Goal: Navigation & Orientation: Go to known website

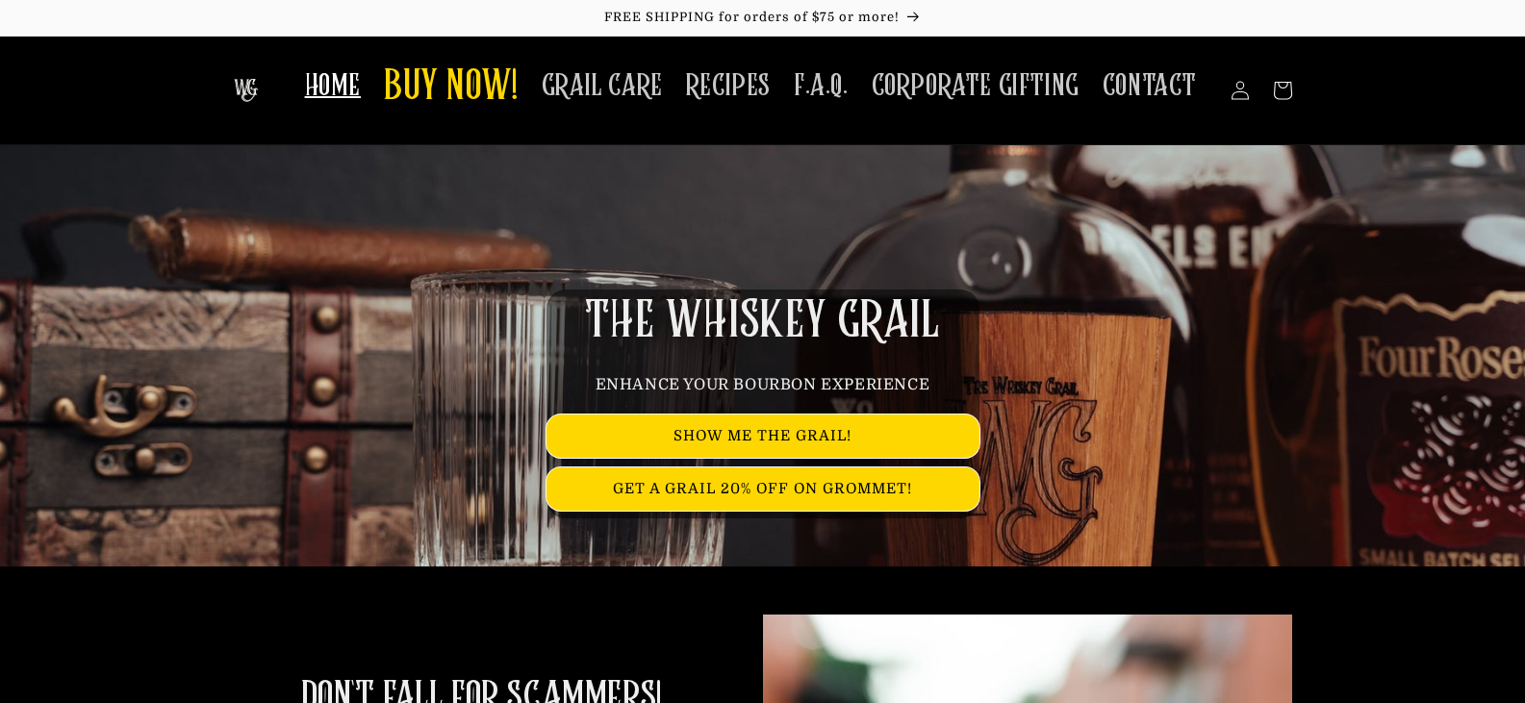
click at [355, 103] on span "HOME" at bounding box center [333, 86] width 56 height 38
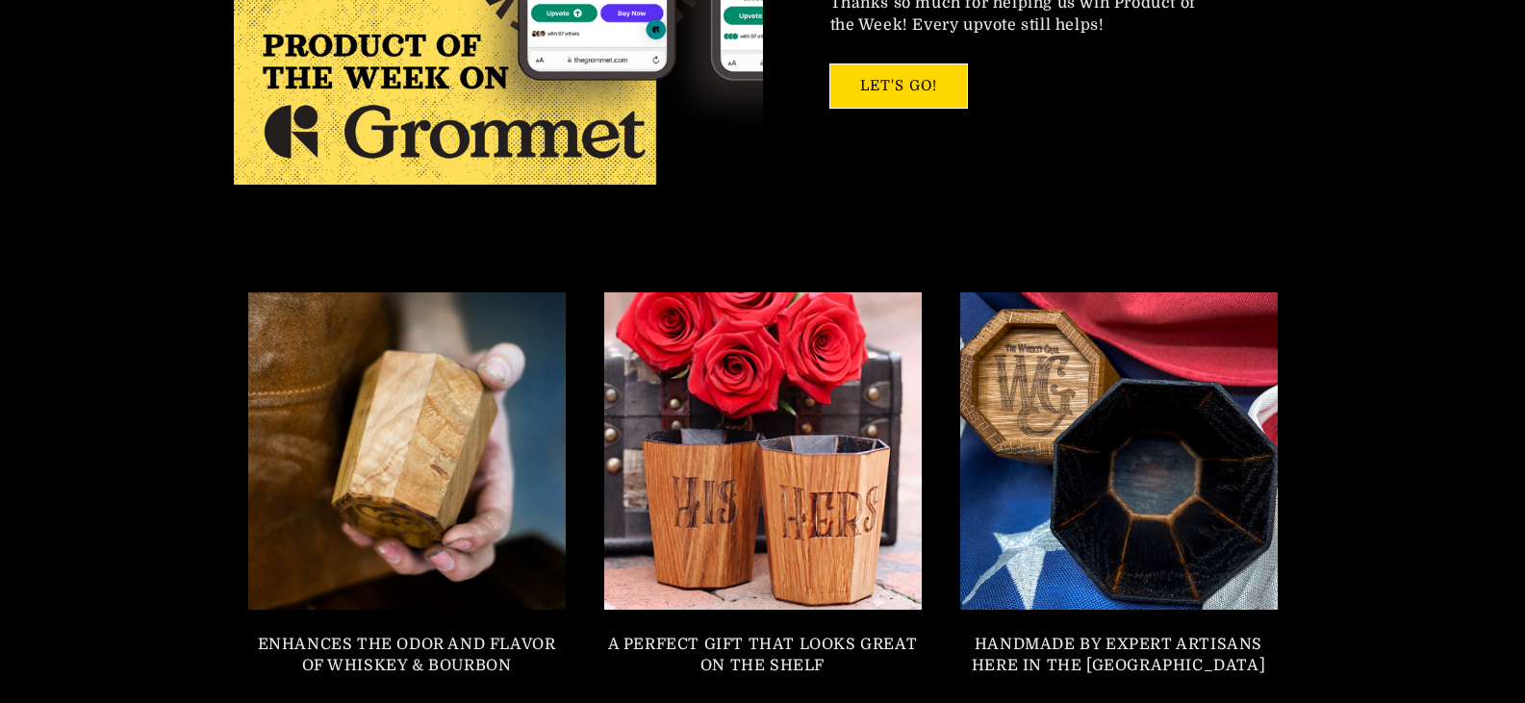
scroll to position [1504, 0]
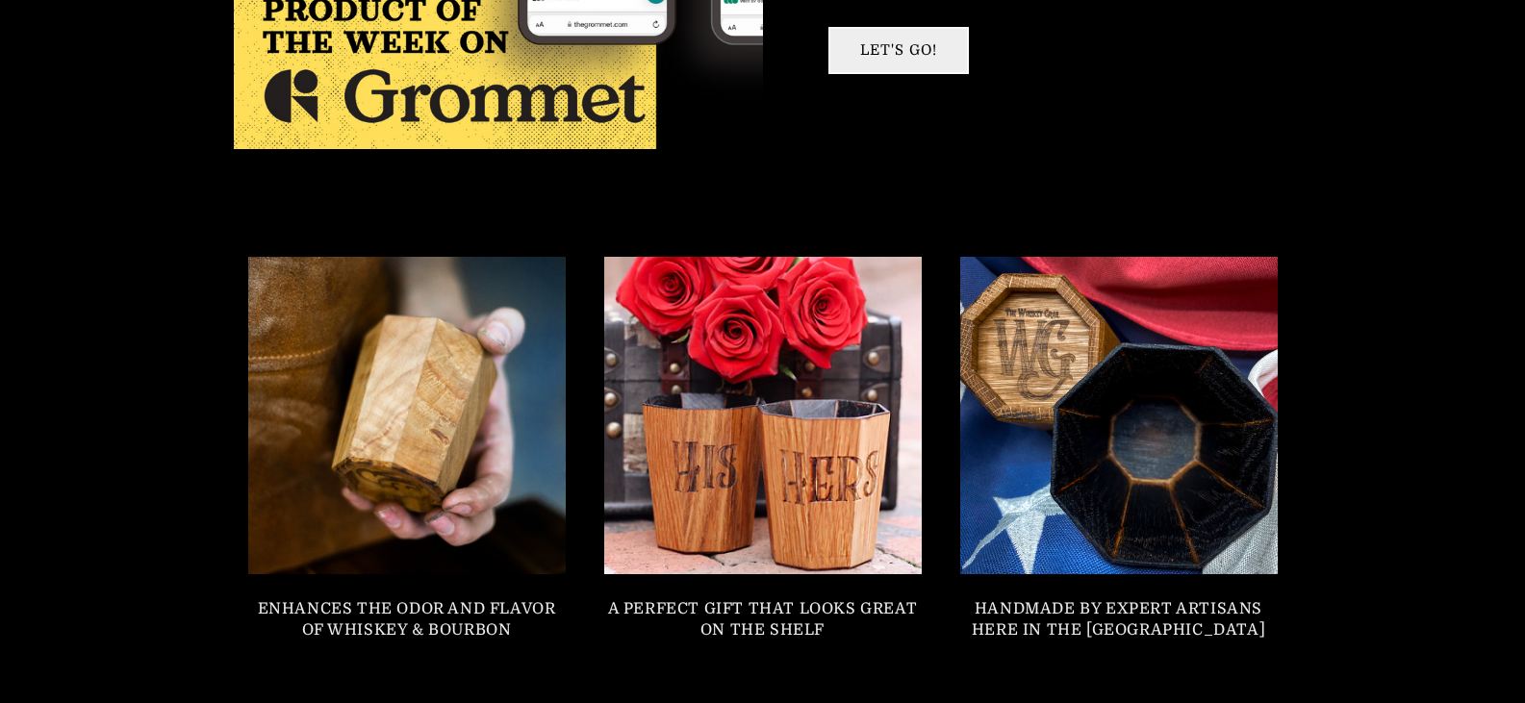
click at [891, 58] on link "LET'S GO!" at bounding box center [898, 50] width 137 height 43
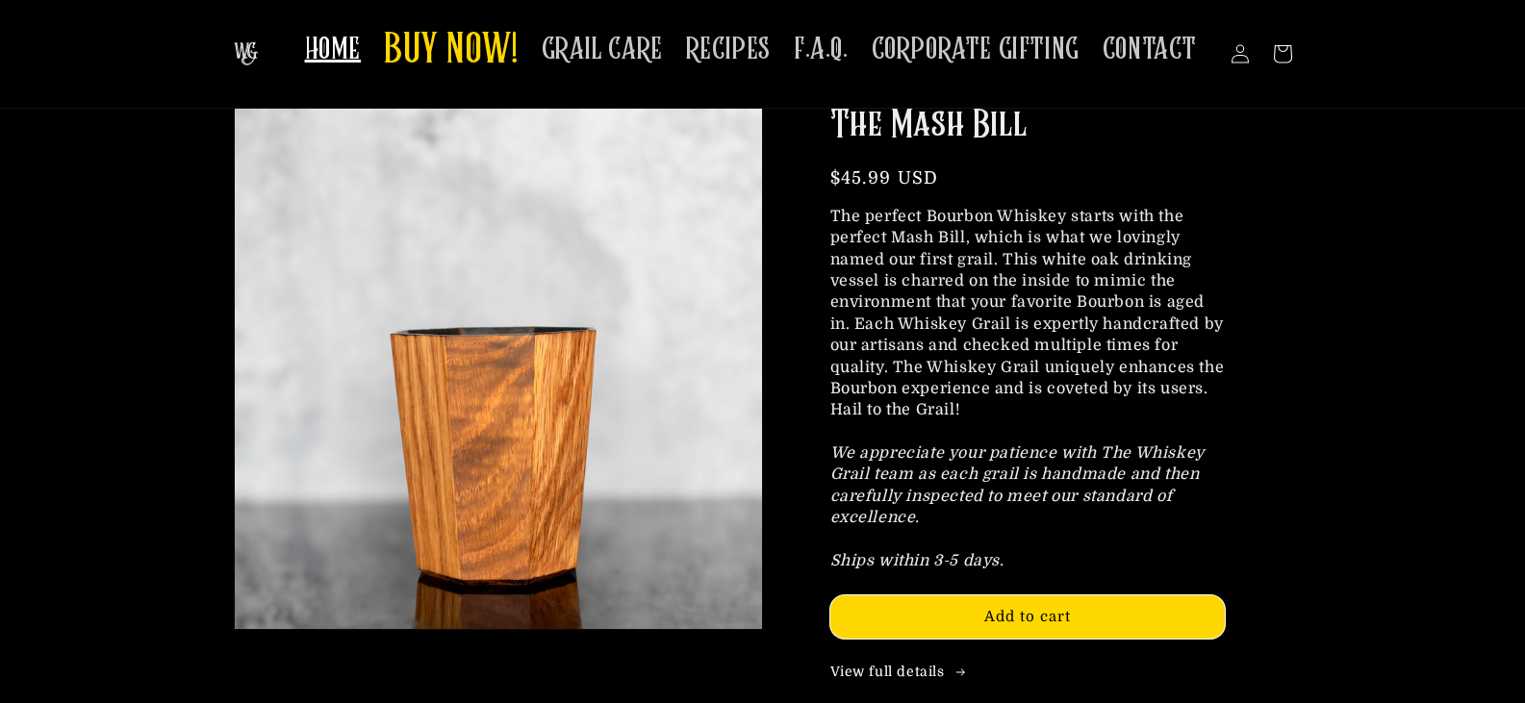
scroll to position [2078, 0]
